Goal: Task Accomplishment & Management: Manage account settings

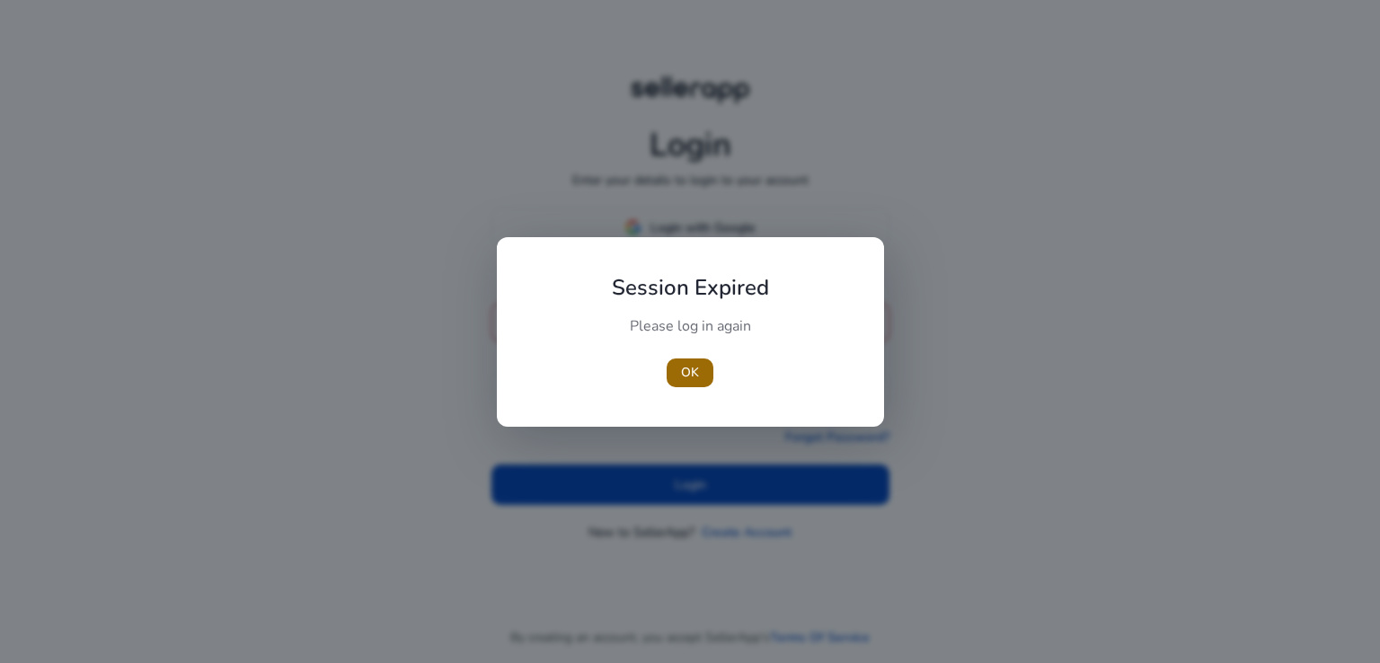
type input "**********"
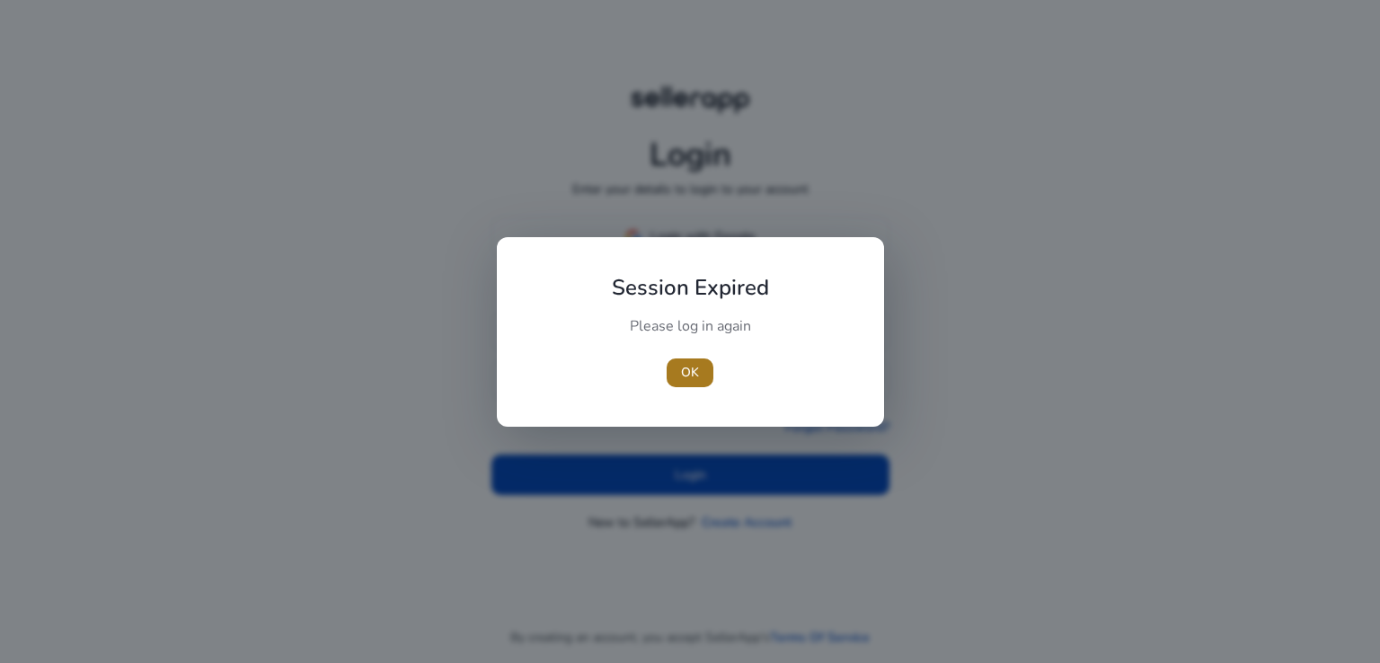
click at [682, 385] on span "button" at bounding box center [690, 372] width 47 height 43
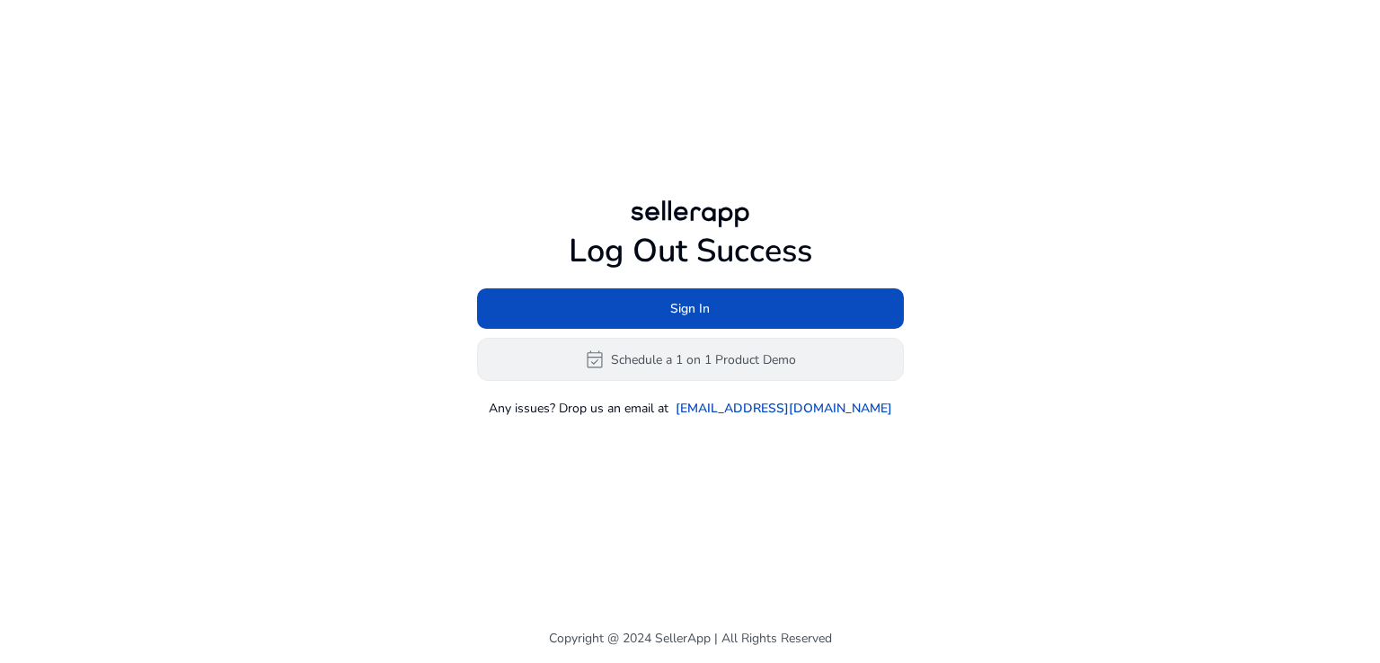
click at [687, 363] on button "event_available Schedule a 1 on 1 Product Demo" at bounding box center [690, 359] width 427 height 43
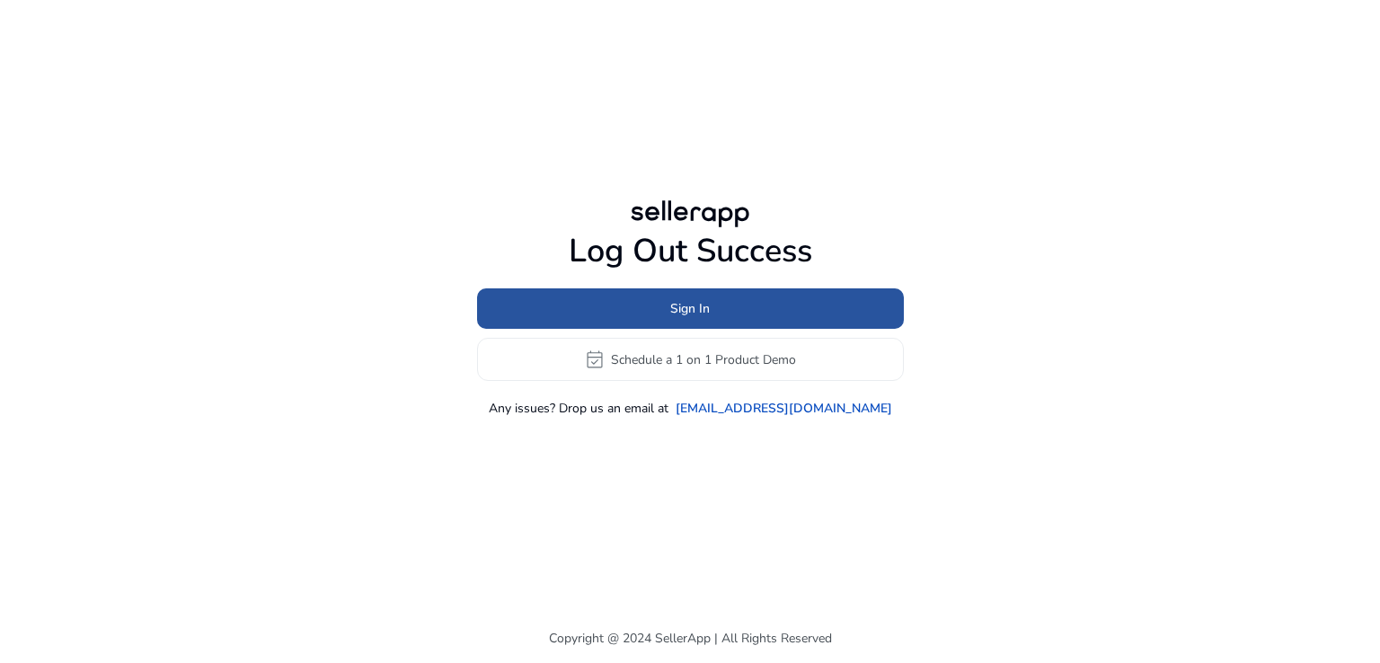
click at [735, 323] on span at bounding box center [690, 309] width 427 height 43
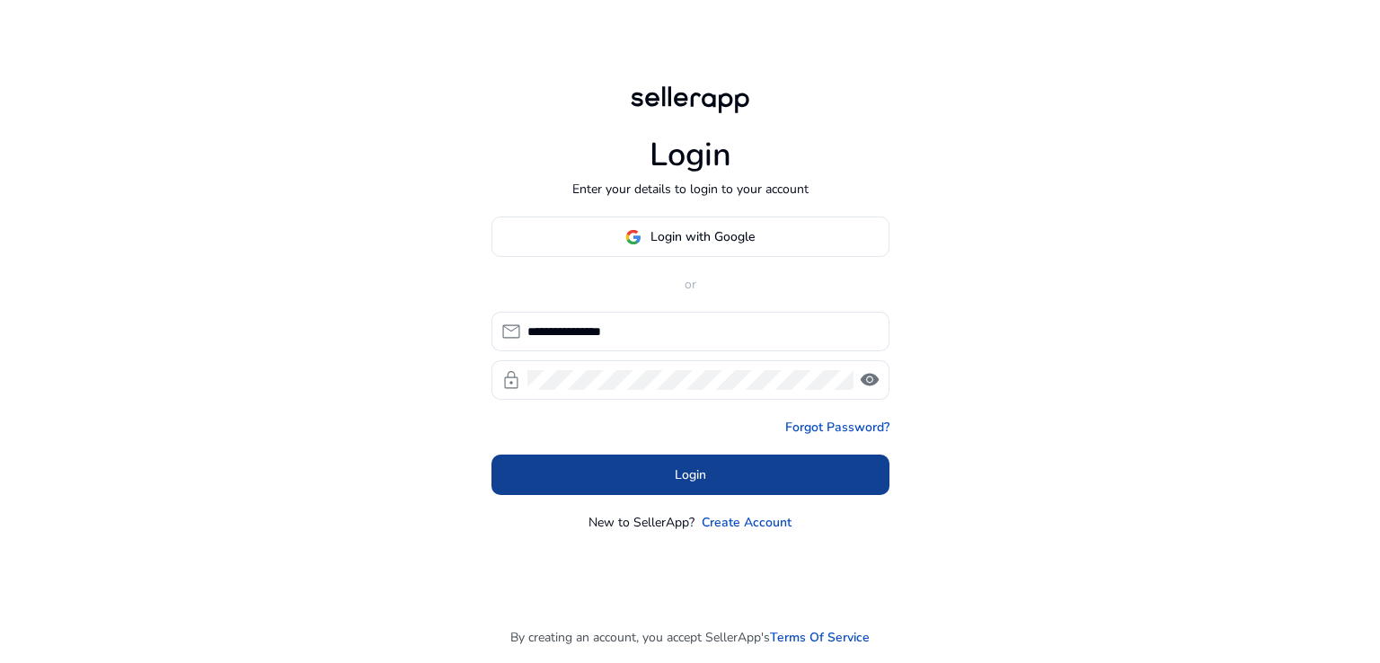
click at [652, 457] on span at bounding box center [691, 475] width 398 height 43
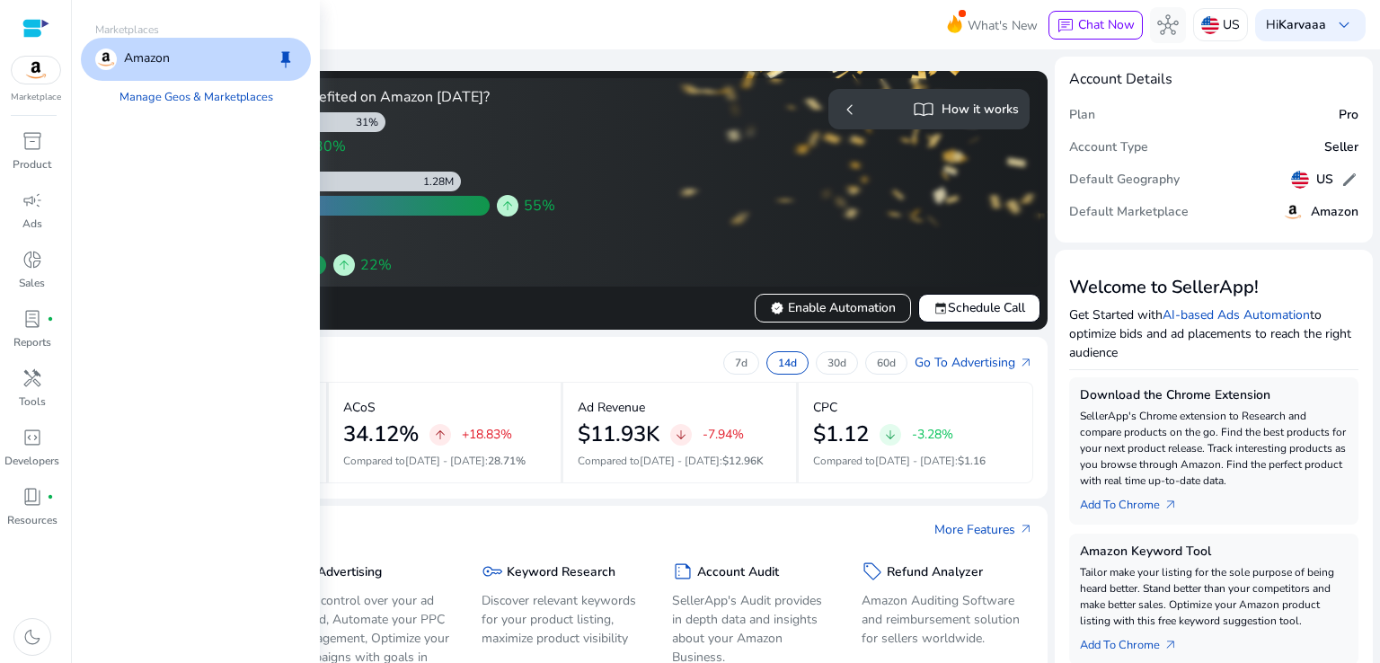
click at [36, 75] on img at bounding box center [36, 70] width 49 height 27
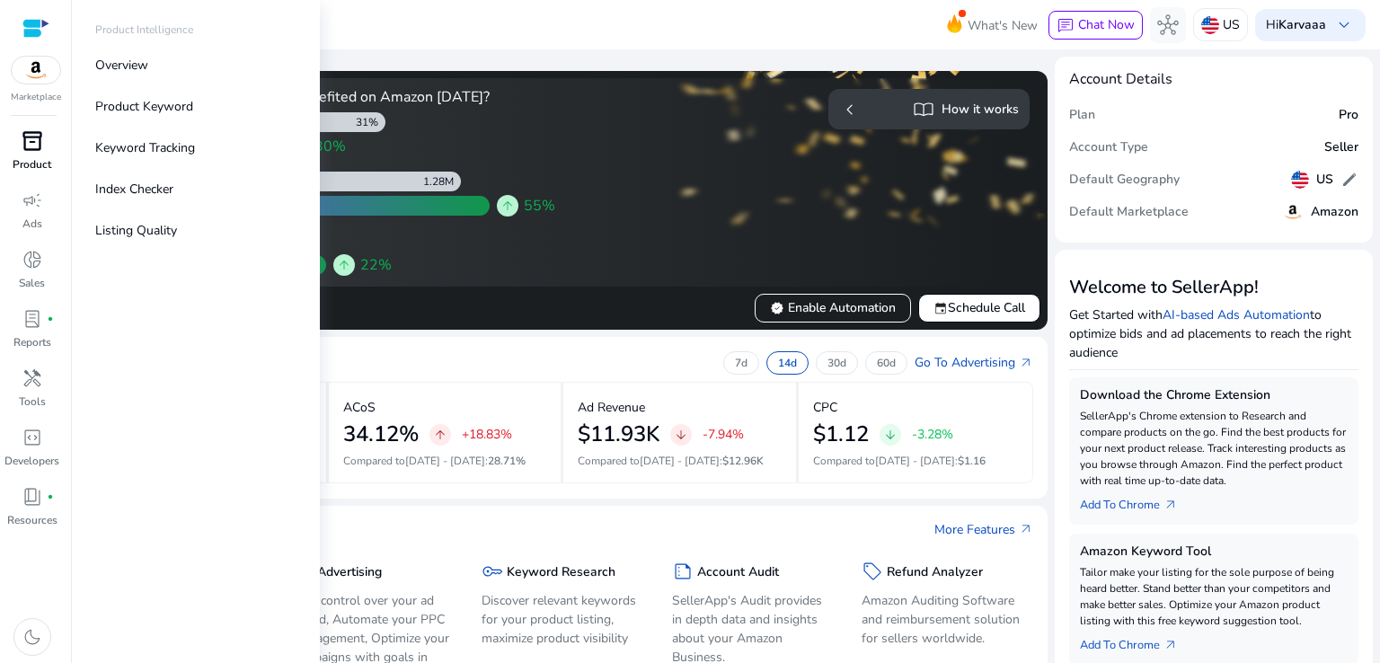
click at [38, 164] on p "Product" at bounding box center [32, 164] width 39 height 16
